Goal: Communication & Community: Answer question/provide support

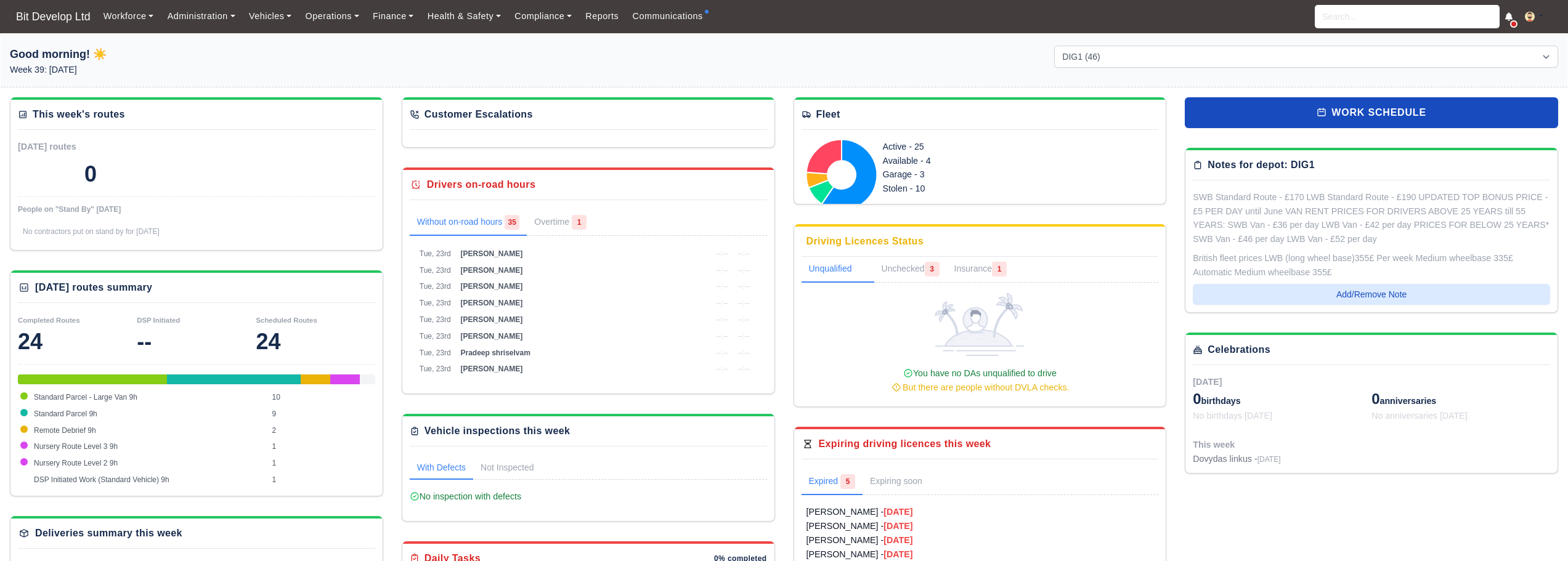
select select "2"
click at [662, 16] on link "Communications" at bounding box center [667, 16] width 84 height 24
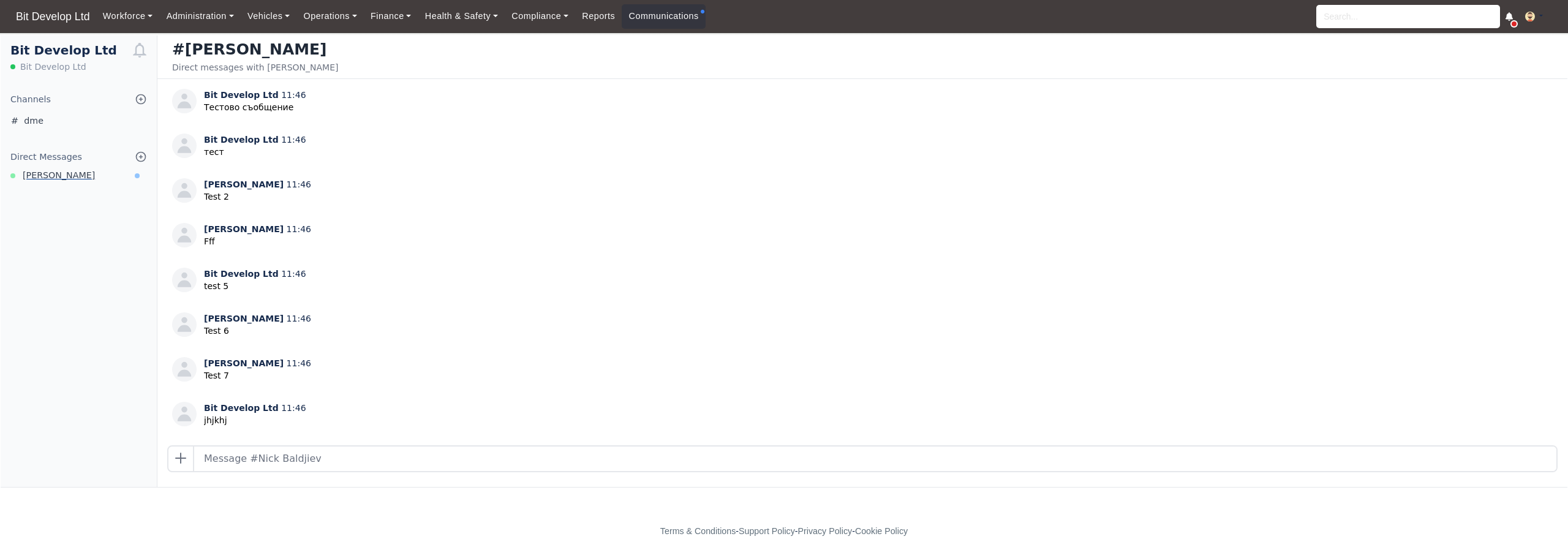
click at [76, 172] on link "[PERSON_NAME]" at bounding box center [79, 175] width 156 height 14
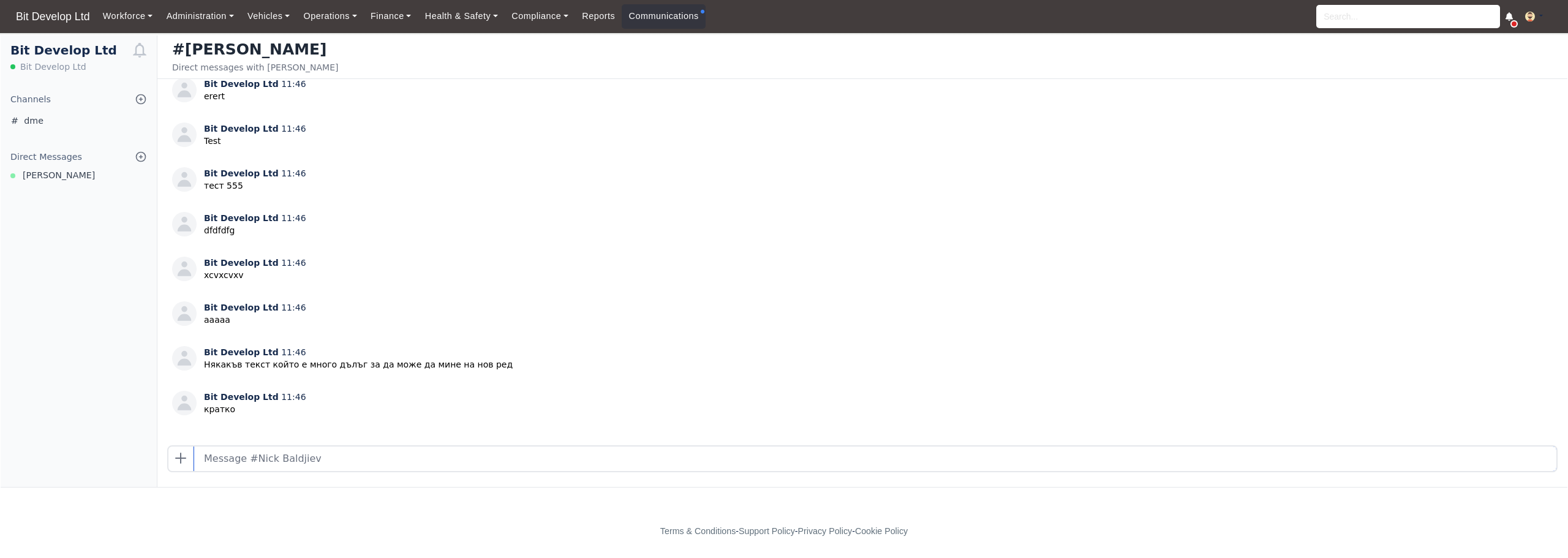
click at [403, 468] on input "text" at bounding box center [875, 459] width 1363 height 25
type input "Q"
type input "Я виж какво ти пиша"
click at [78, 168] on div "Direct Messages [PERSON_NAME]" at bounding box center [79, 167] width 156 height 33
click at [71, 175] on span "[PERSON_NAME]" at bounding box center [59, 175] width 72 height 14
